Goal: Complete application form

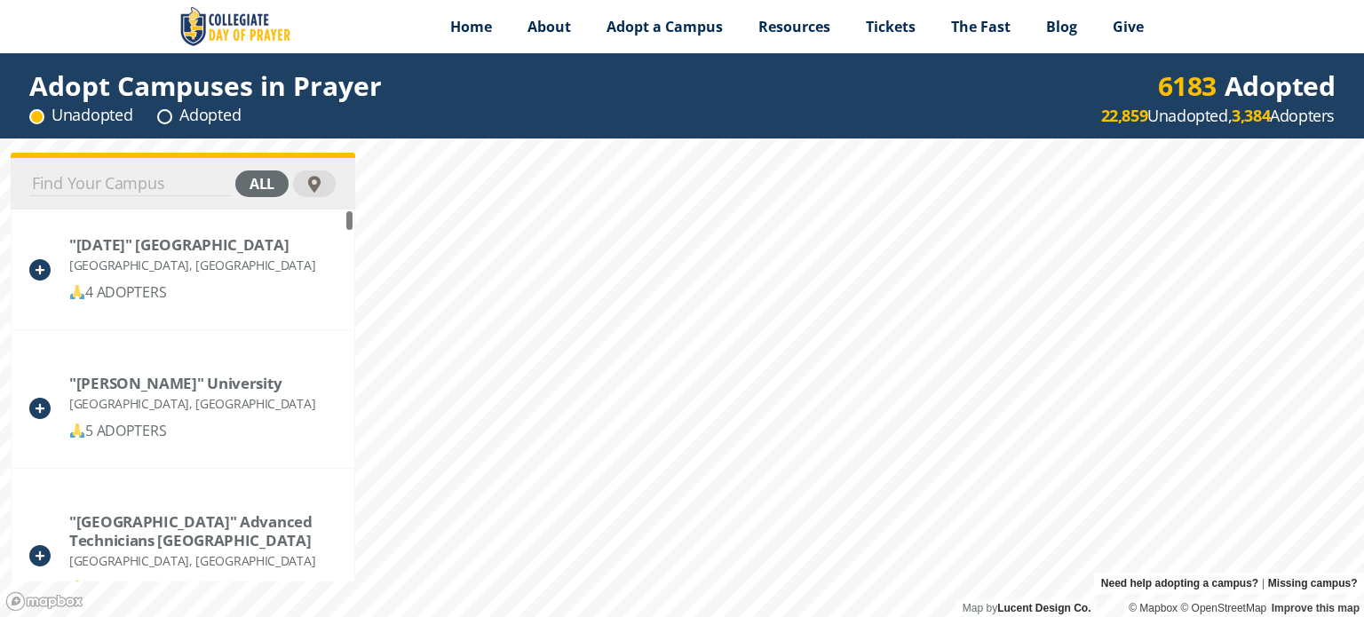
click at [1080, 613] on div "Map by Lucent Design Co. Need help adopting a campus? | Missing campus? © Mapbo…" at bounding box center [682, 377] width 1364 height 479
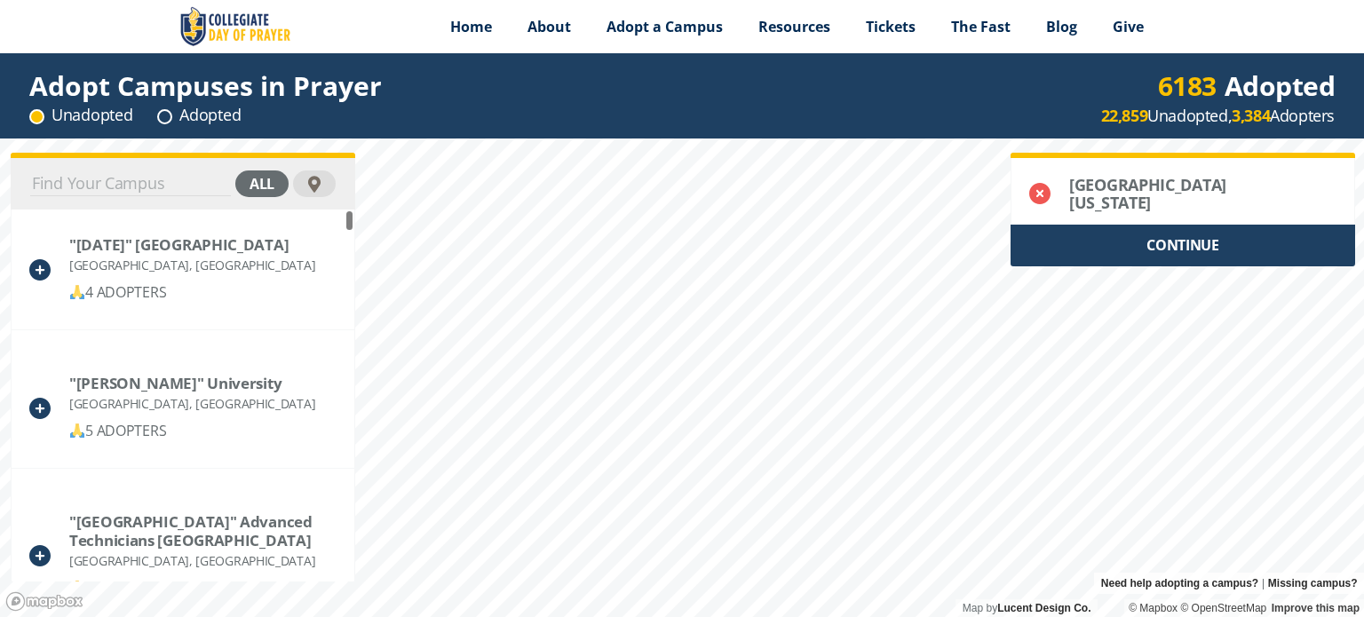
click at [1170, 255] on div "CONTINUE" at bounding box center [1182, 246] width 344 height 42
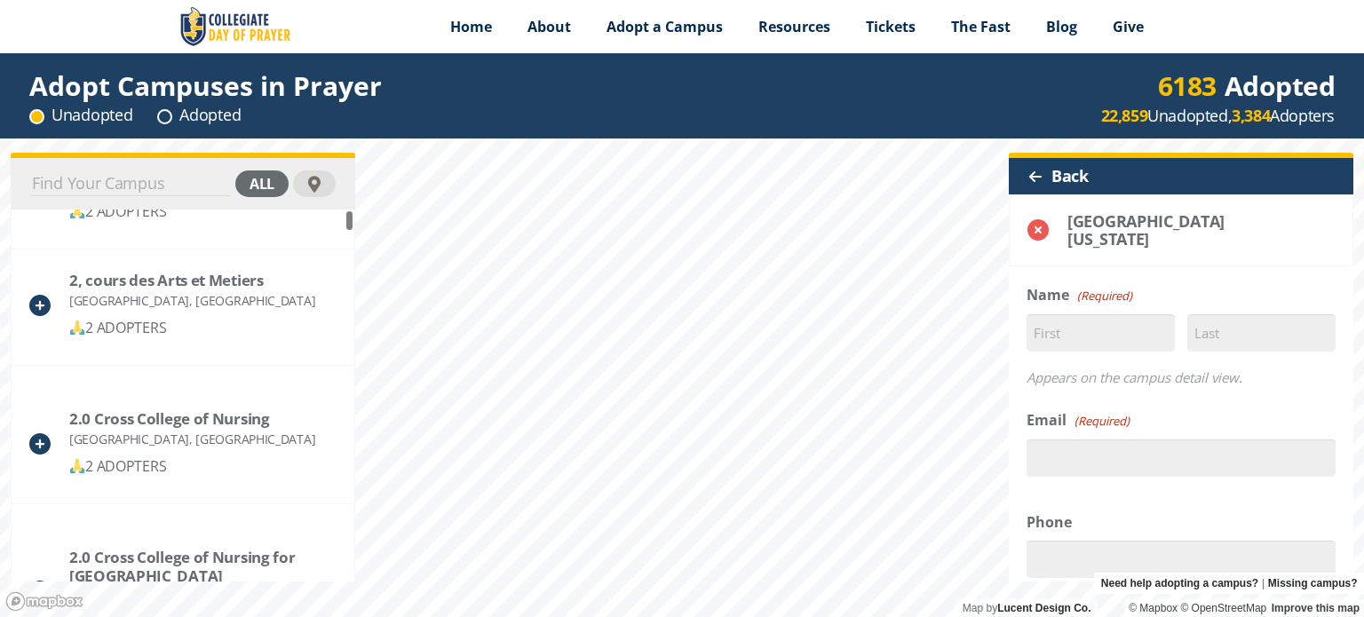
scroll to position [2308, 0]
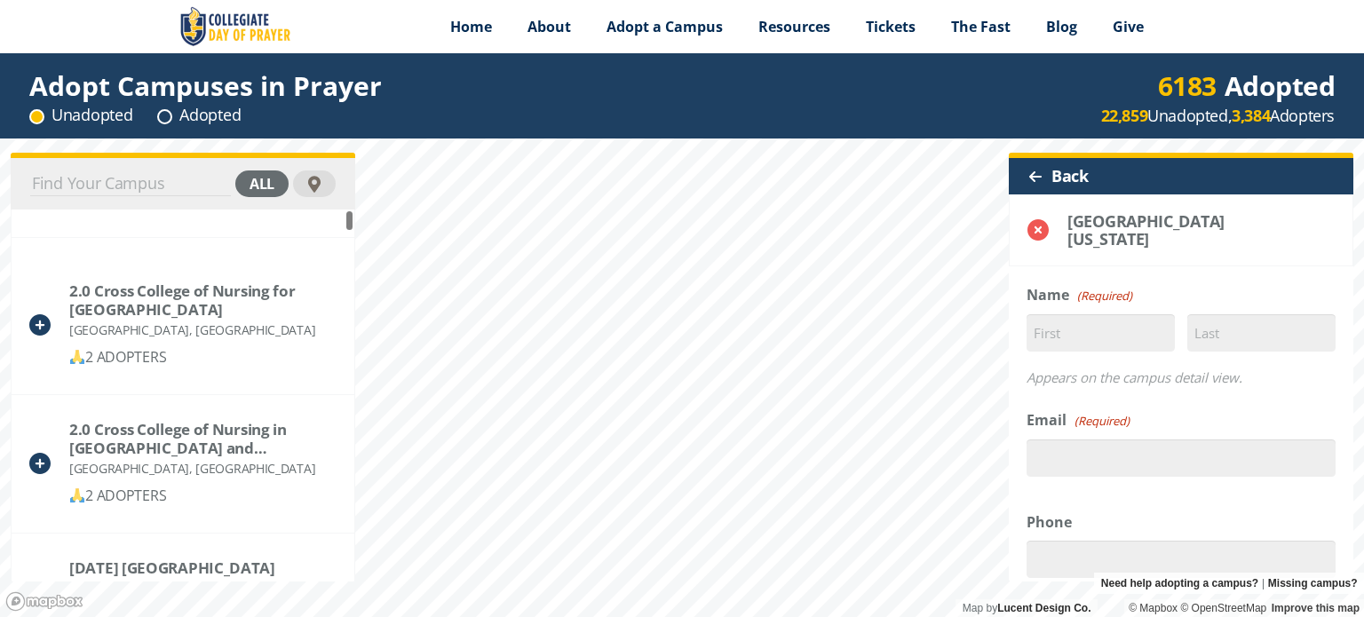
click at [1040, 174] on div at bounding box center [1035, 177] width 14 height 14
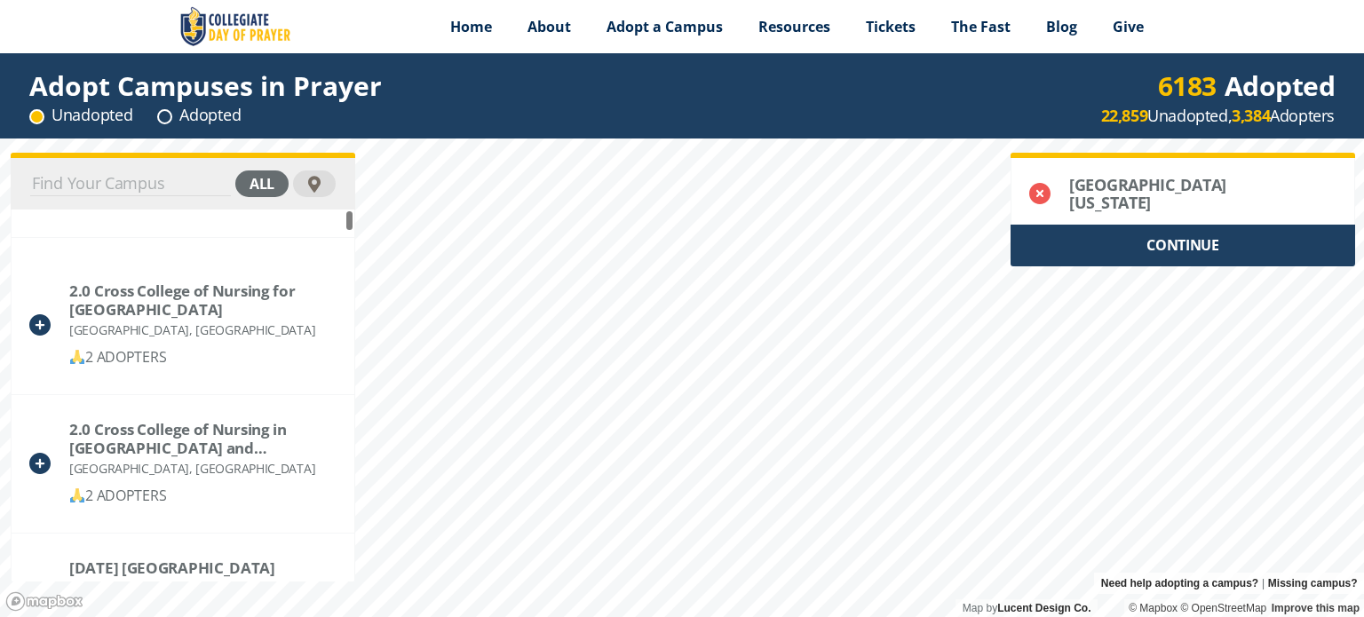
click at [1197, 249] on div "CONTINUE" at bounding box center [1182, 246] width 344 height 42
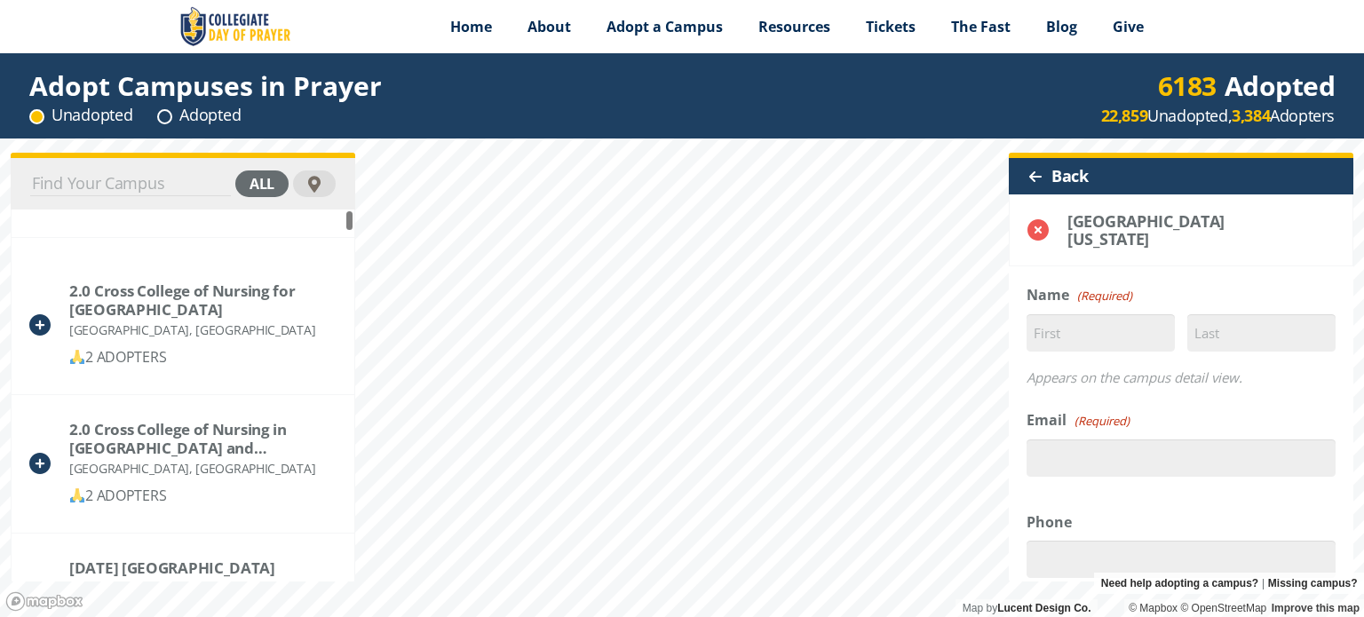
click at [1109, 311] on fieldset "Name (Required) First Last Appears on the campus detail view." at bounding box center [1180, 339] width 309 height 111
click at [1118, 330] on input "First" at bounding box center [1100, 332] width 148 height 37
type input "[PERSON_NAME]"
type input "[EMAIL_ADDRESS][DOMAIN_NAME]"
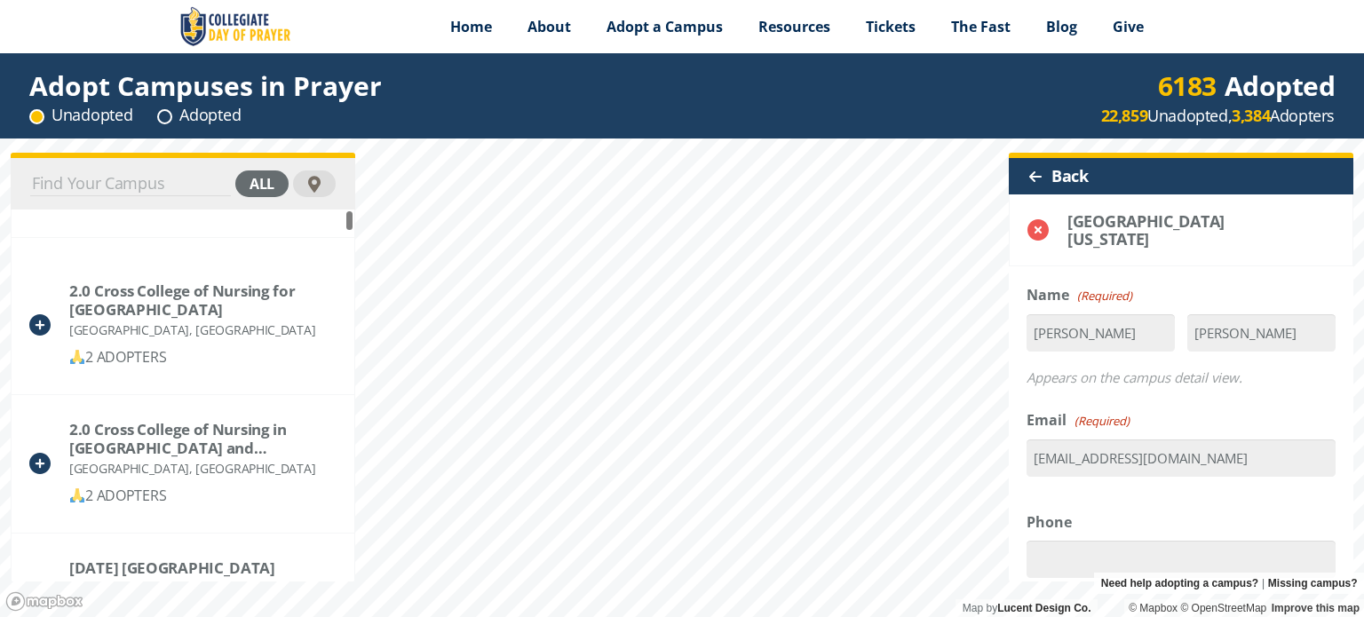
type input "12623270778"
select select "[GEOGRAPHIC_DATA]"
type input "UW-[GEOGRAPHIC_DATA]"
type input "53151"
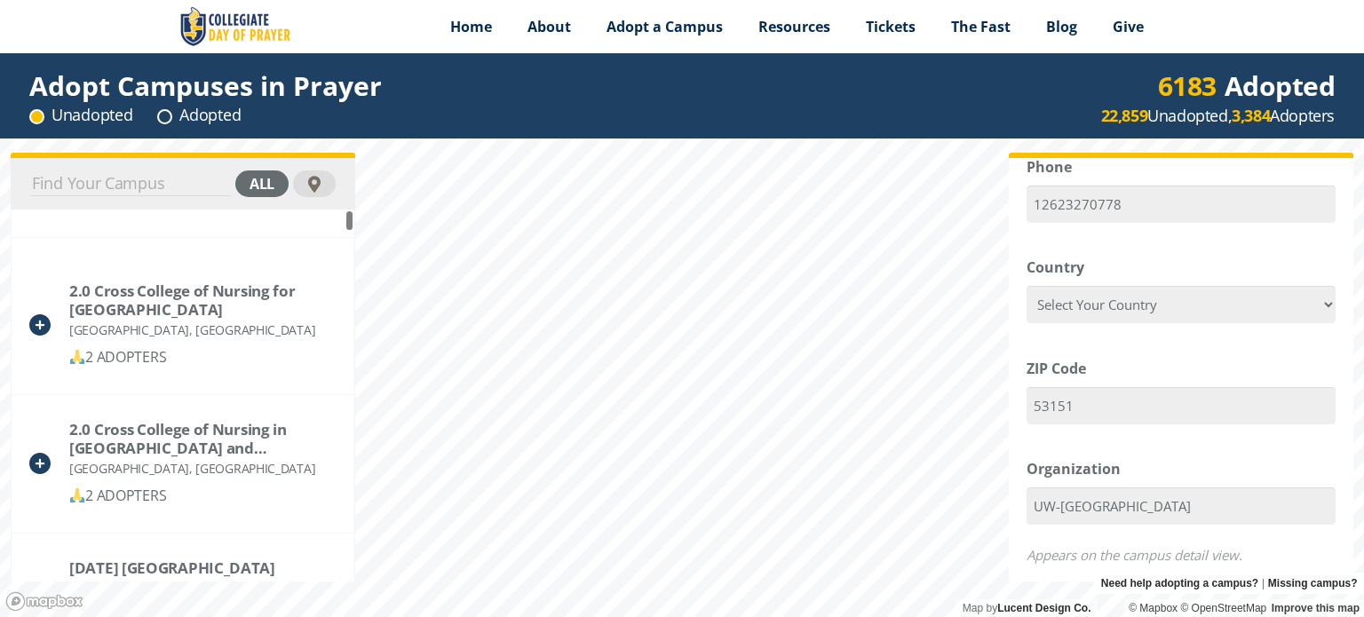
scroll to position [178, 0]
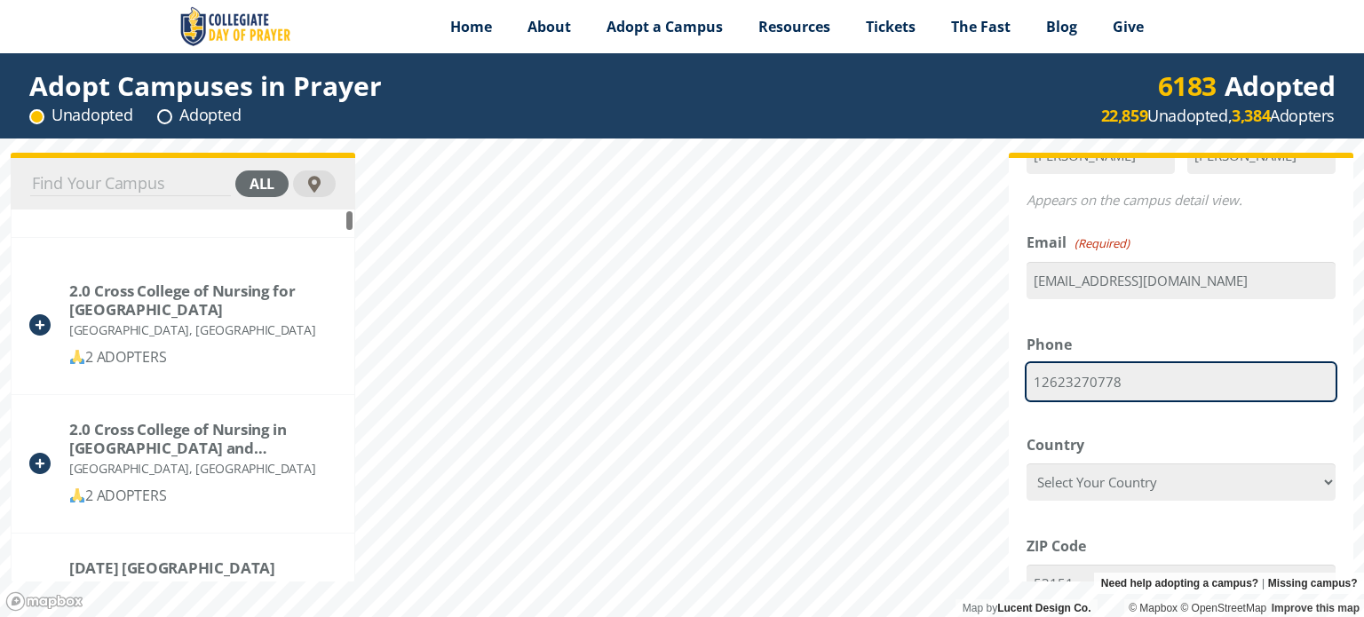
drag, startPoint x: 1138, startPoint y: 386, endPoint x: 1011, endPoint y: 386, distance: 127.0
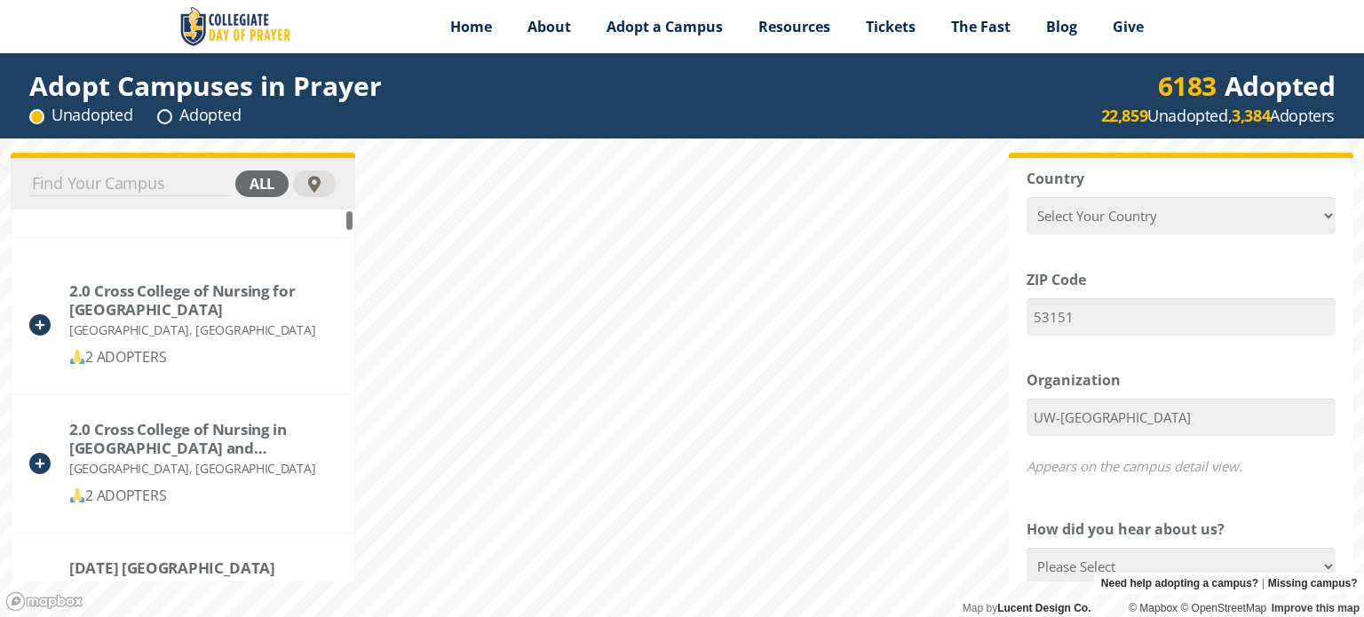
scroll to position [621, 0]
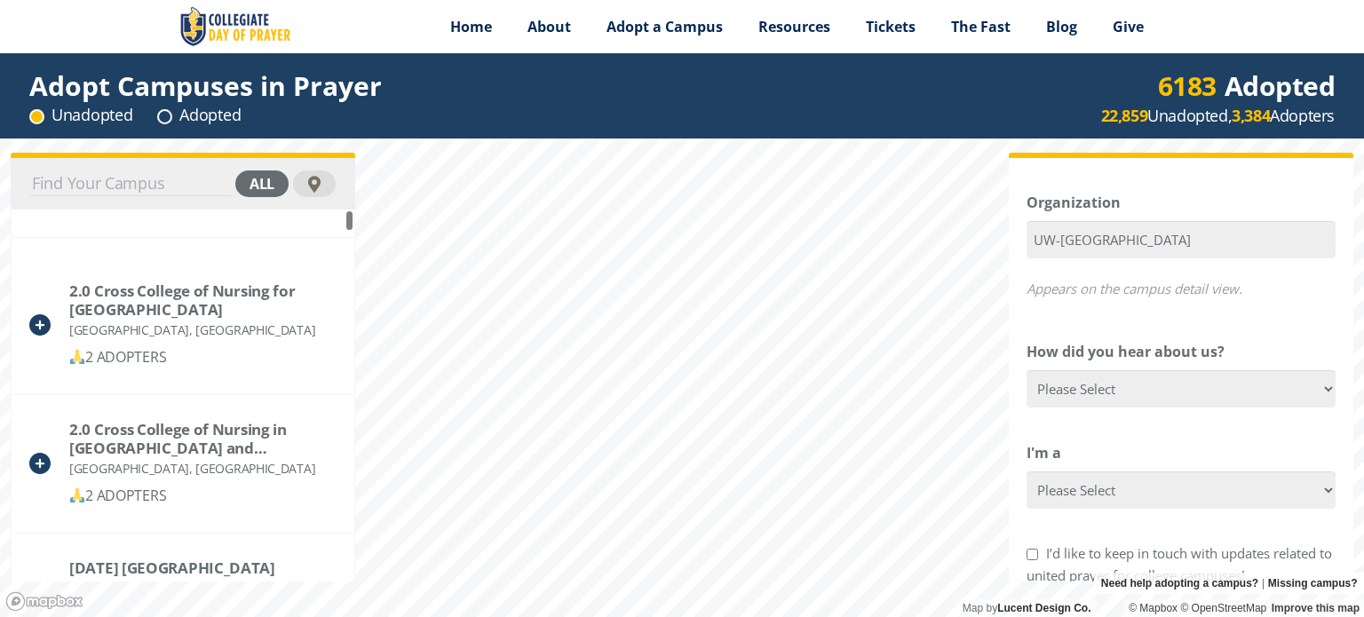
click at [1321, 391] on form "Δ Name (Required) [PERSON_NAME] First [GEOGRAPHIC_DATA] Last Appears on the cam…" at bounding box center [1181, 241] width 344 height 1156
click at [1317, 392] on select "Please Select Google Facebook Instagram X YouTube Email [DEMOGRAPHIC_DATA] Anno…" at bounding box center [1180, 388] width 309 height 37
select select "Google"
click at [1026, 370] on select "Please Select Google Facebook Instagram X YouTube Email [DEMOGRAPHIC_DATA] Anno…" at bounding box center [1180, 388] width 309 height 37
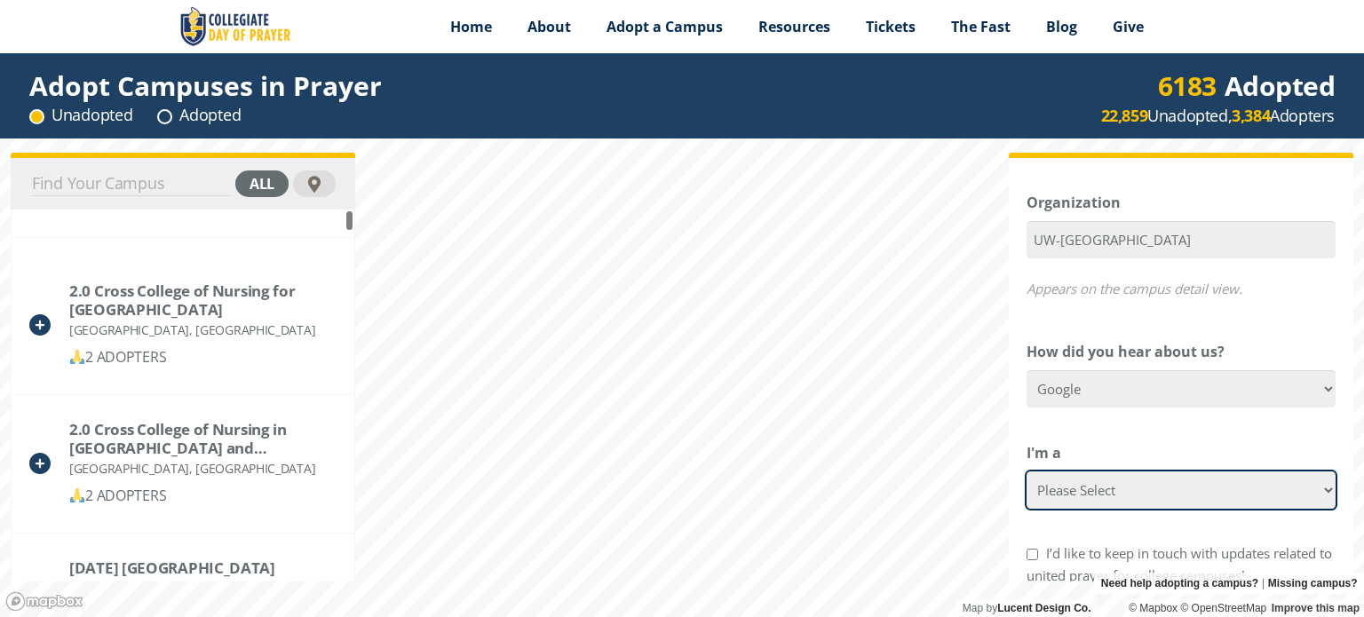
click at [1310, 493] on select "Please Select College Student Campus Minister Faculty Member [DEMOGRAPHIC_DATA]…" at bounding box center [1180, 489] width 309 height 37
select select "Faculty Member"
click at [1026, 471] on select "Please Select College Student Campus Minister Faculty Member [DEMOGRAPHIC_DATA]…" at bounding box center [1180, 489] width 309 height 37
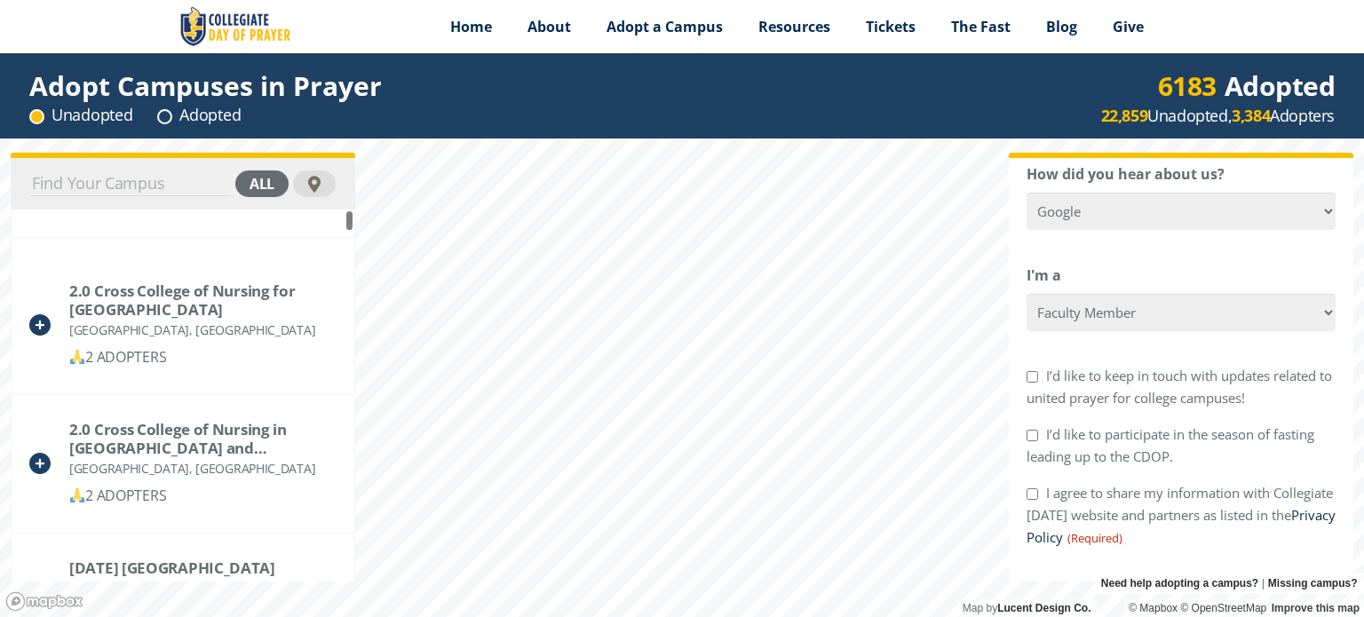
click at [1029, 379] on input "I’d like to keep in touch with updates related to united prayer for college cam…" at bounding box center [1032, 377] width 12 height 12
checkbox input "true"
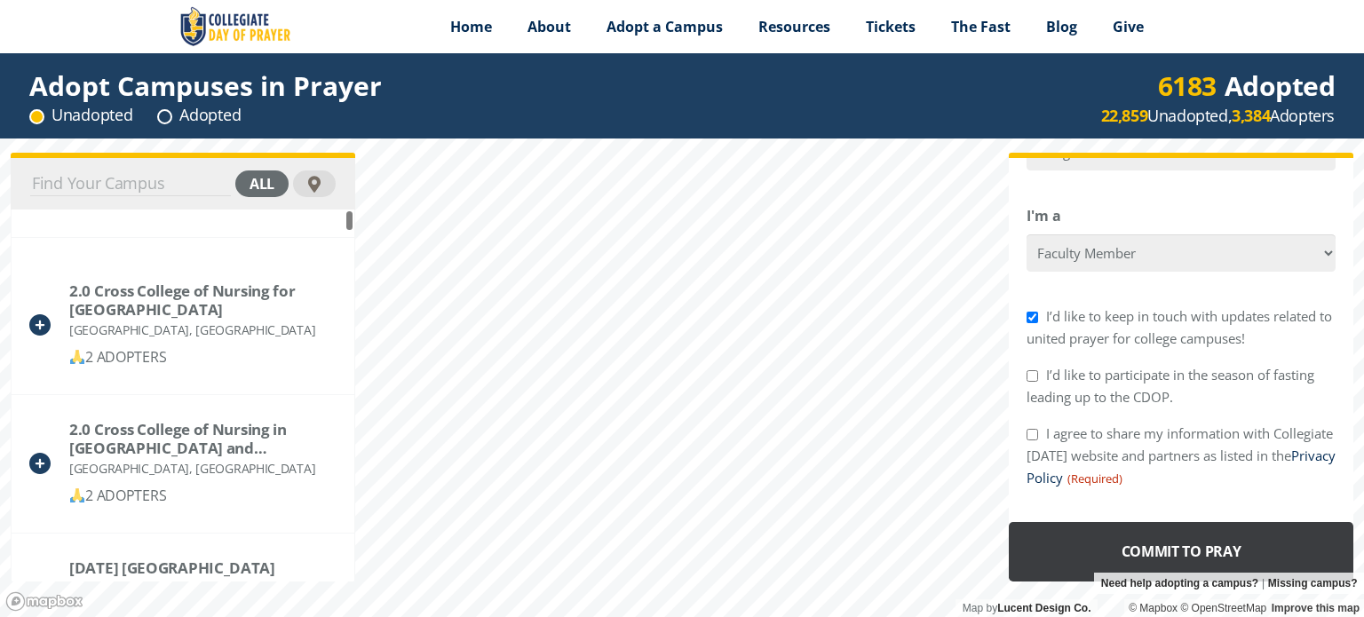
click at [1192, 553] on input "Commit to Pray" at bounding box center [1181, 551] width 344 height 59
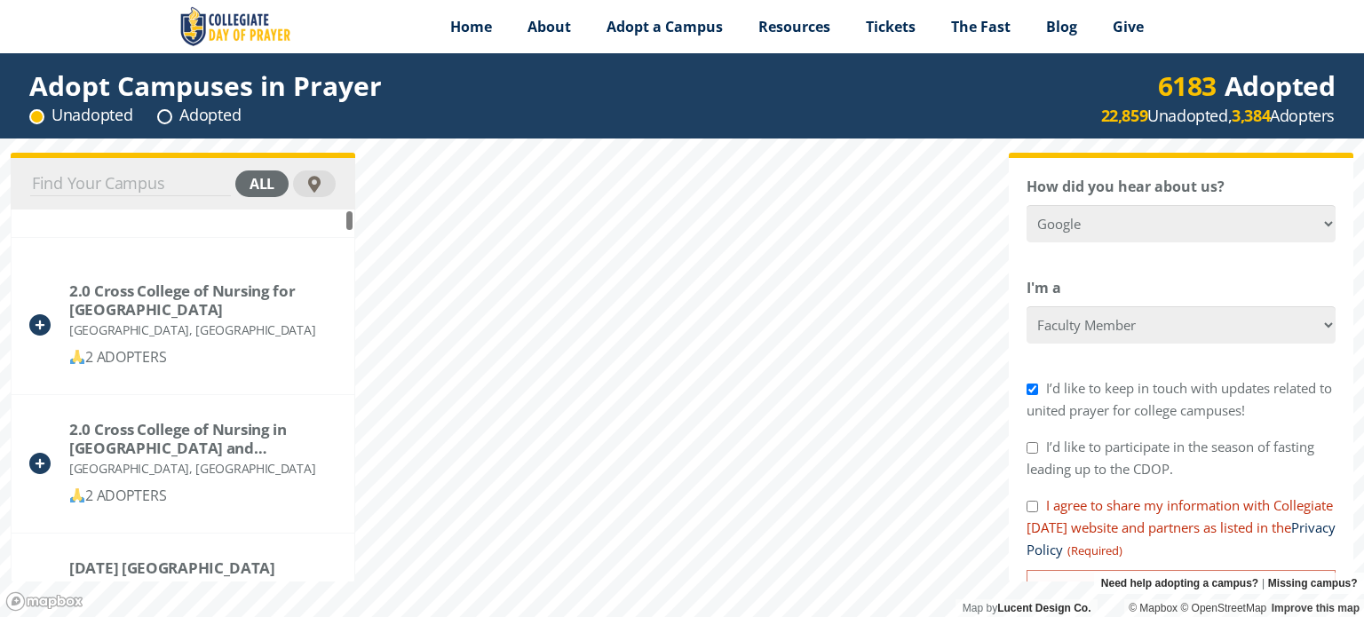
scroll to position [1015, 0]
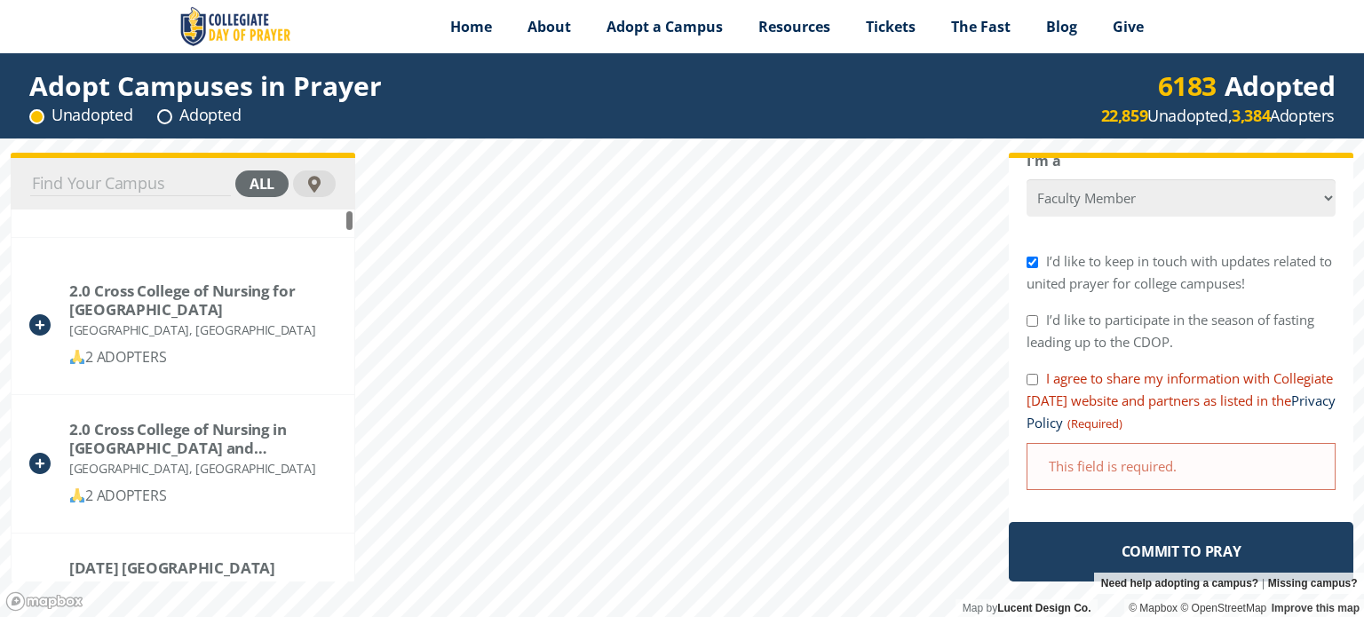
click at [1030, 383] on input "I agree to share my information with Collegiate [DATE] website and partners as …" at bounding box center [1032, 380] width 12 height 12
checkbox input "true"
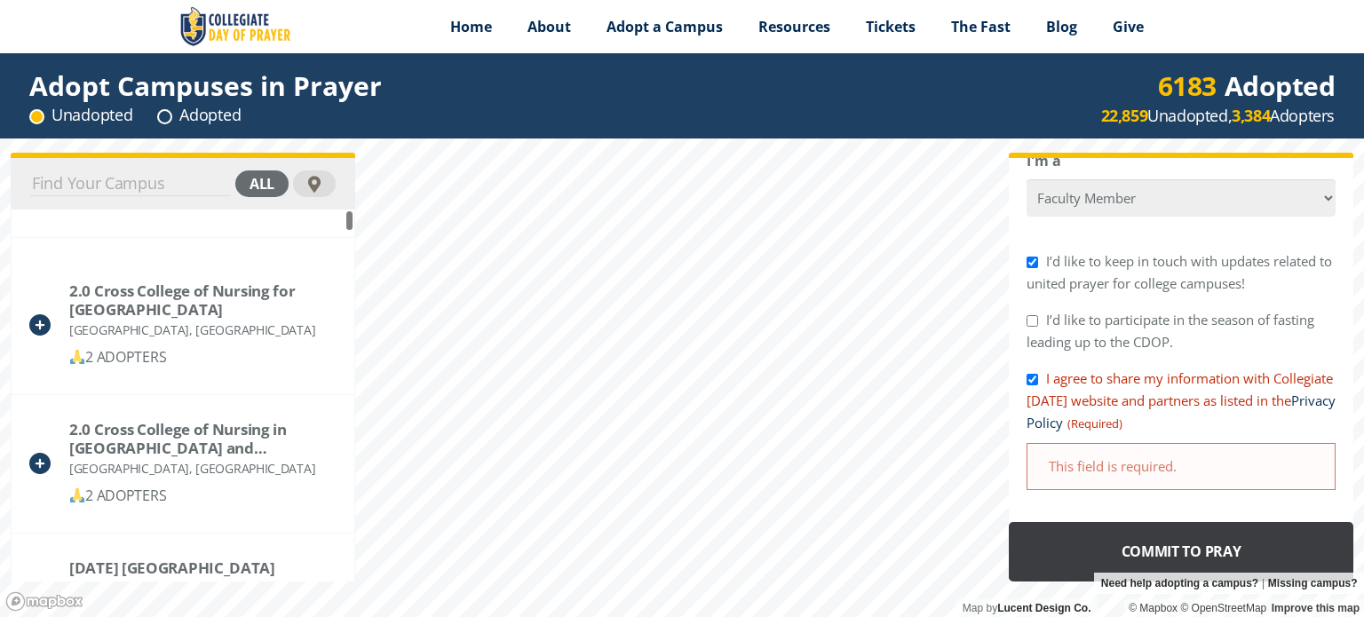
click at [1211, 548] on input "Commit to Pray" at bounding box center [1181, 551] width 344 height 59
